Goal: Task Accomplishment & Management: Manage account settings

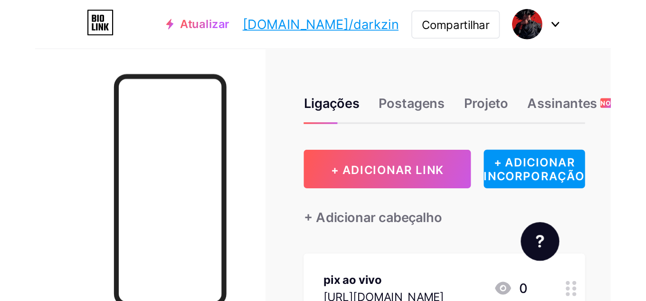
scroll to position [48, 0]
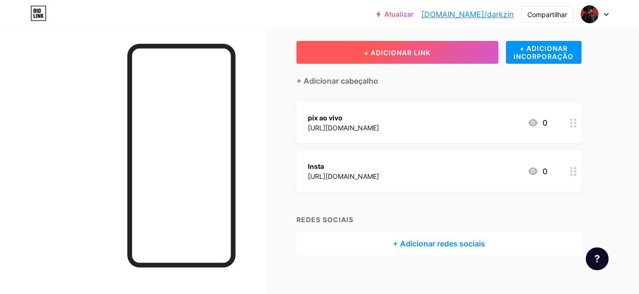
click at [347, 54] on font "+ ADICIONAR LINK" at bounding box center [397, 52] width 67 height 8
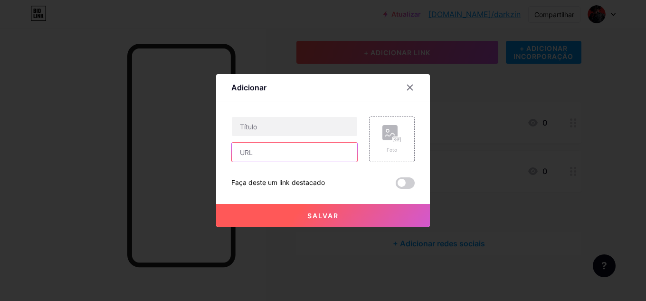
click at [280, 156] on input "text" at bounding box center [294, 152] width 125 height 19
type input "[DOMAIN_NAME][URL]"
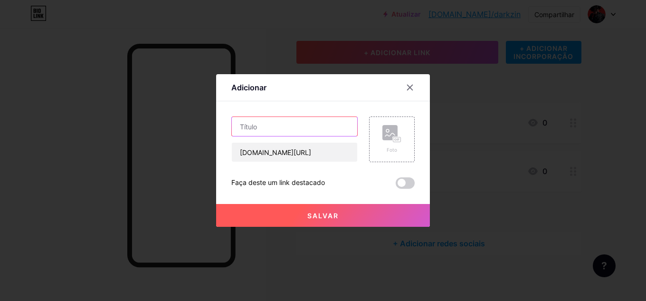
click at [266, 128] on input "text" at bounding box center [294, 126] width 125 height 19
type input "live px"
click at [347, 184] on span at bounding box center [405, 182] width 19 height 11
click at [347, 184] on input "checkbox" at bounding box center [396, 185] width 0 height 0
click at [322, 184] on font "Salvar" at bounding box center [322, 215] width 31 height 8
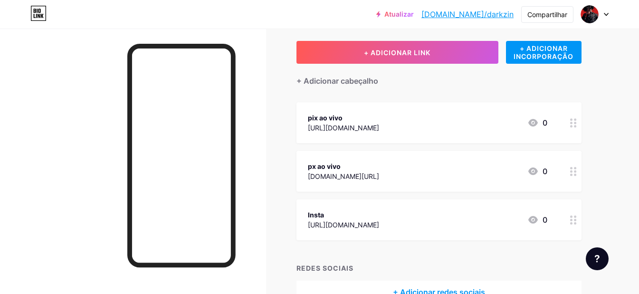
click at [347, 174] on icon at bounding box center [573, 171] width 7 height 9
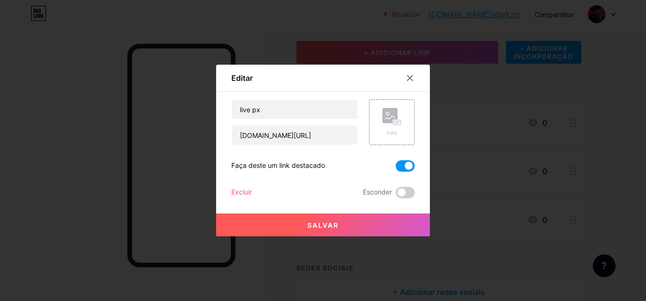
drag, startPoint x: 401, startPoint y: 79, endPoint x: 406, endPoint y: 81, distance: 5.9
click at [347, 79] on div at bounding box center [410, 77] width 17 height 17
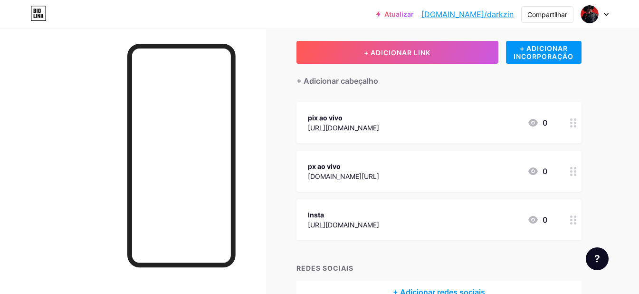
click at [347, 125] on div at bounding box center [573, 122] width 16 height 41
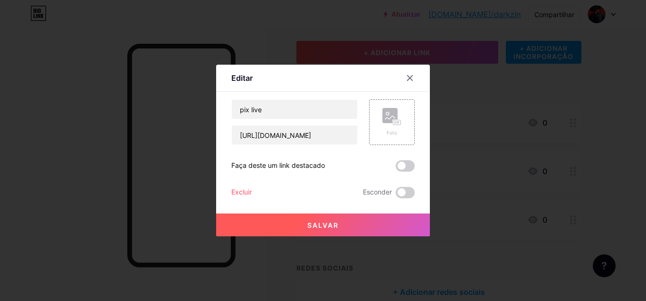
click at [240, 184] on font "Excluir" at bounding box center [241, 192] width 20 height 8
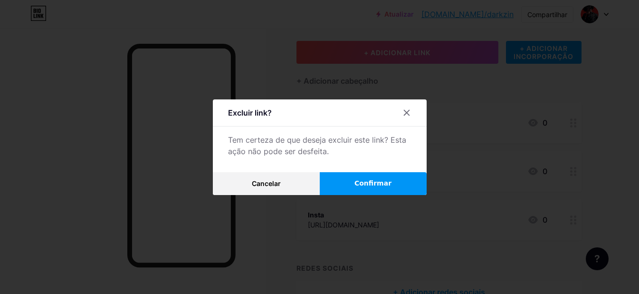
drag, startPoint x: 274, startPoint y: 193, endPoint x: 282, endPoint y: 191, distance: 8.4
click at [277, 184] on button "Cancelar" at bounding box center [266, 183] width 107 height 23
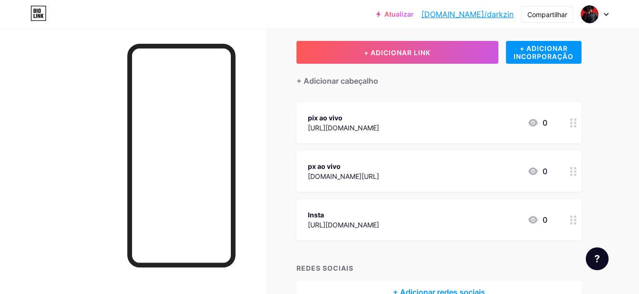
click at [347, 124] on icon at bounding box center [573, 122] width 7 height 9
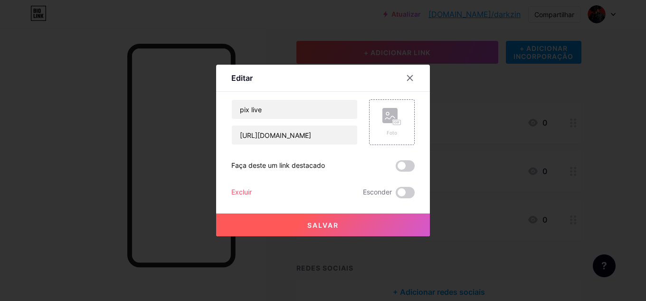
drag, startPoint x: 343, startPoint y: 136, endPoint x: 256, endPoint y: 153, distance: 88.6
click at [256, 153] on div "pix live [URL][DOMAIN_NAME] Foto Faça deste um link destacado Excluir Esconder …" at bounding box center [322, 148] width 183 height 99
drag, startPoint x: 236, startPoint y: 135, endPoint x: 427, endPoint y: 133, distance: 191.5
click at [347, 131] on div "Editar Contente YouTube Reproduza vídeos do YouTube sem sair da sua página. ADI…" at bounding box center [323, 150] width 646 height 301
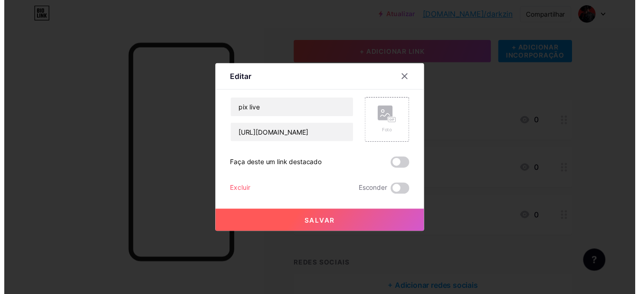
scroll to position [0, 0]
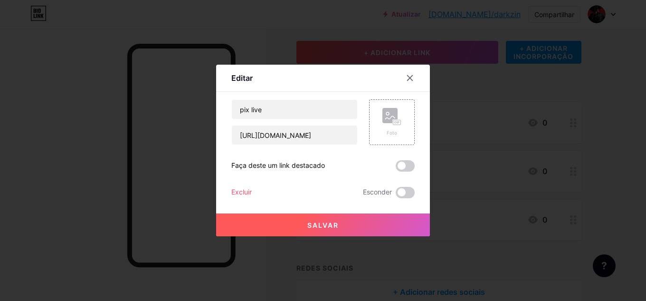
click at [240, 184] on font "Excluir" at bounding box center [241, 192] width 20 height 8
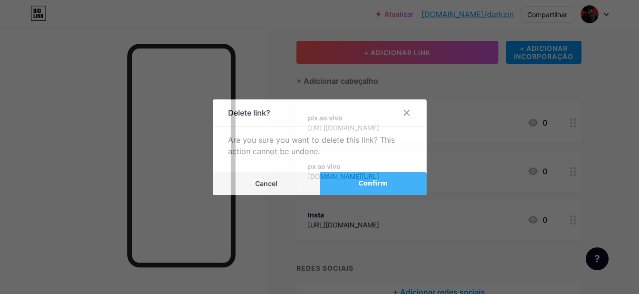
click at [238, 184] on button "Cancel" at bounding box center [266, 183] width 107 height 23
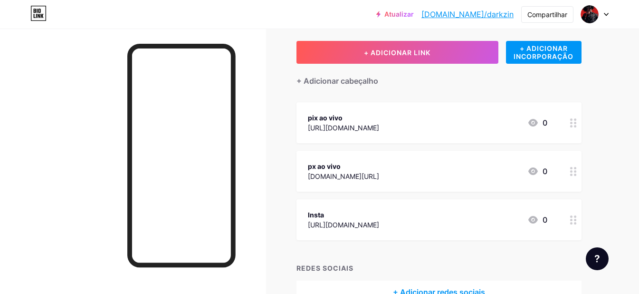
click at [347, 125] on div at bounding box center [573, 122] width 16 height 41
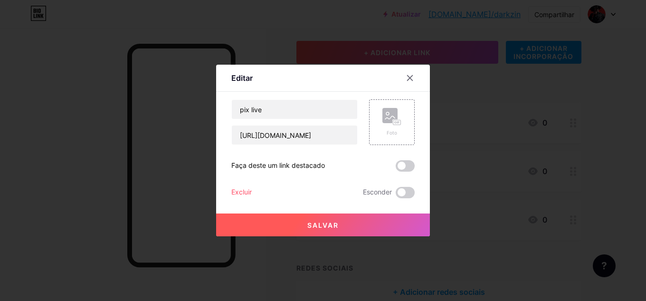
click at [237, 184] on font "Excluir" at bounding box center [241, 192] width 20 height 8
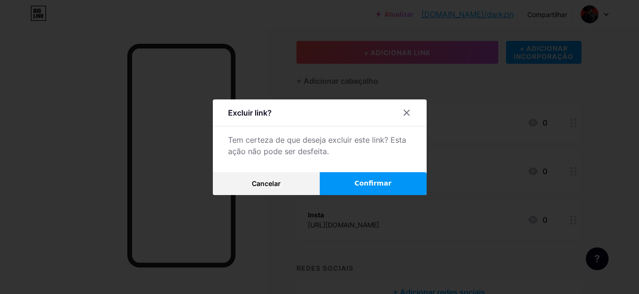
click at [347, 184] on font "Confirmar" at bounding box center [372, 183] width 37 height 8
